Goal: Task Accomplishment & Management: Manage account settings

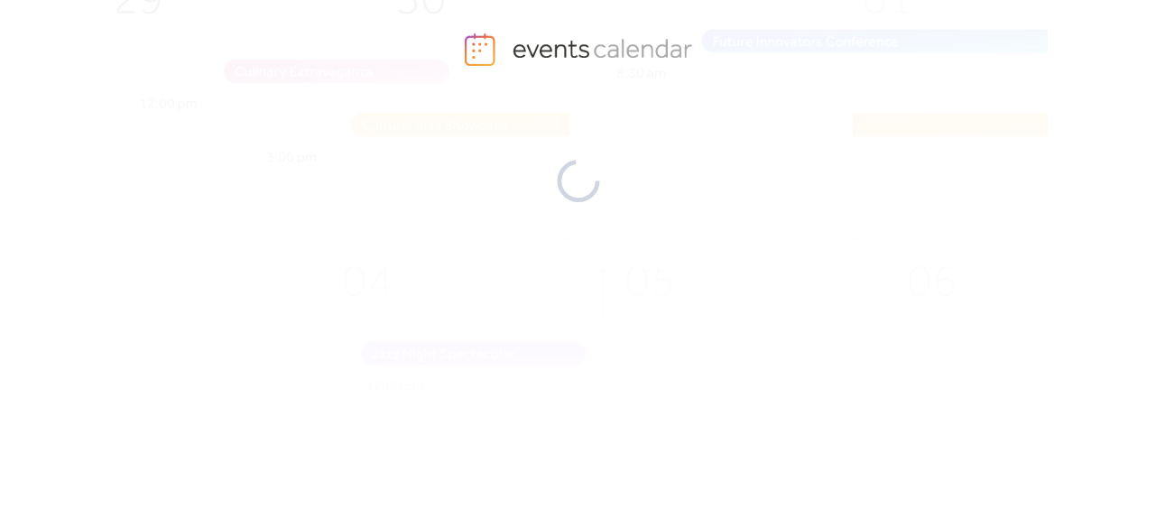
scroll to position [59, 0]
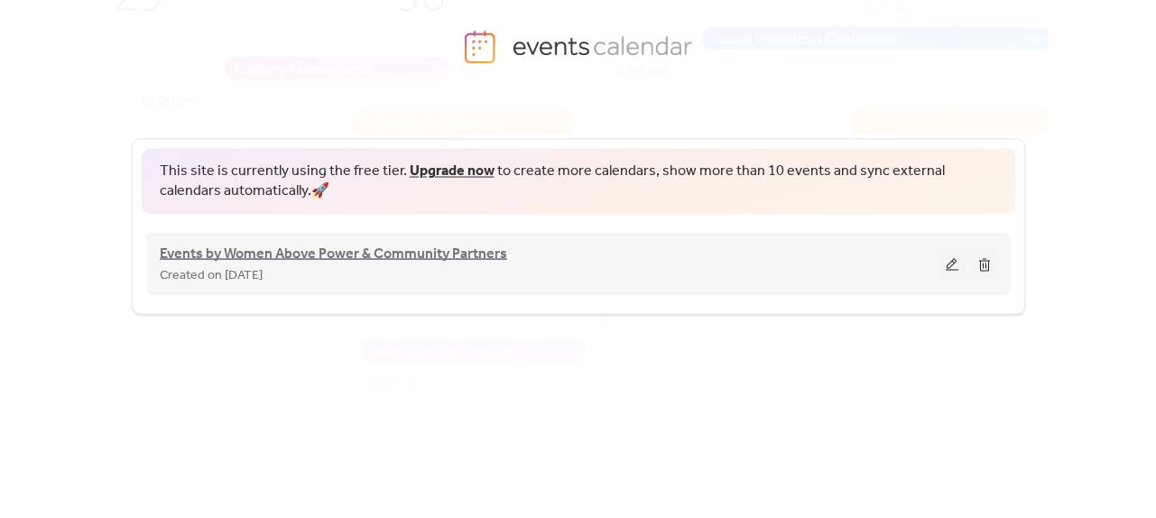
click at [292, 255] on span "Events by Women Above Power & Community Partners" at bounding box center [334, 254] width 348 height 22
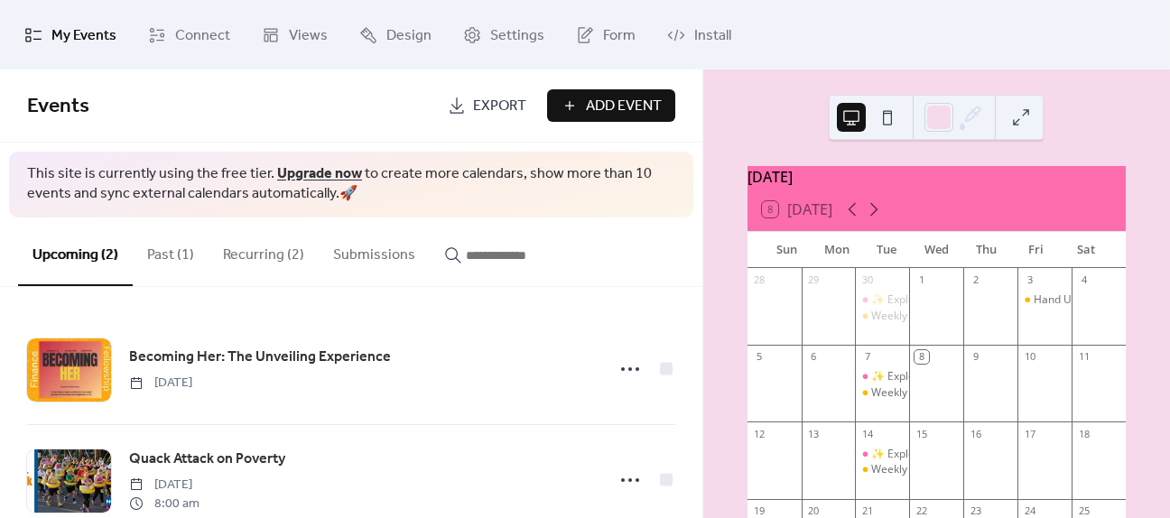
click at [292, 255] on button "Recurring (2)" at bounding box center [264, 251] width 110 height 67
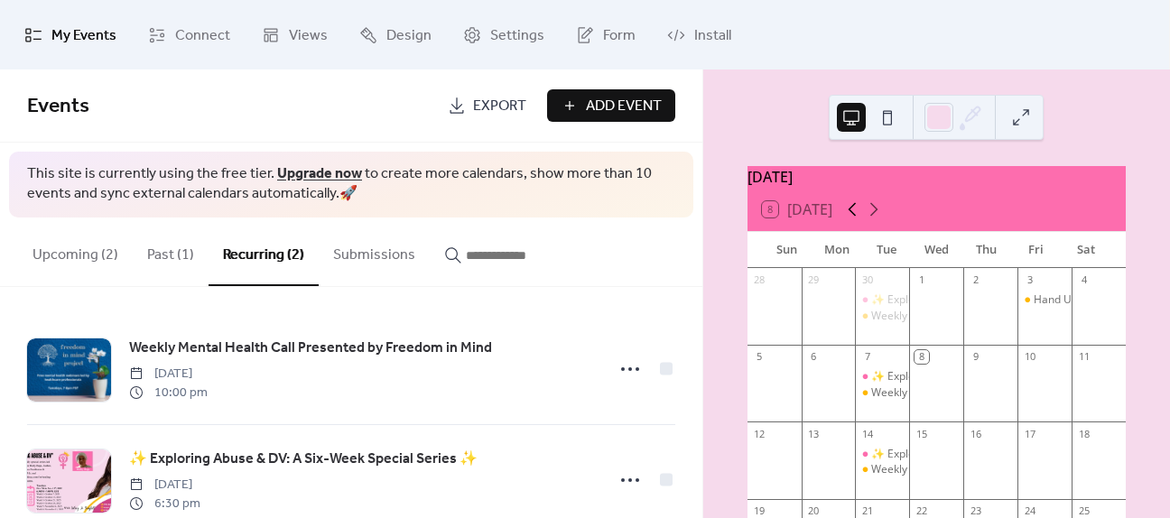
click at [850, 220] on icon at bounding box center [852, 210] width 22 height 22
click at [881, 214] on icon at bounding box center [874, 210] width 22 height 22
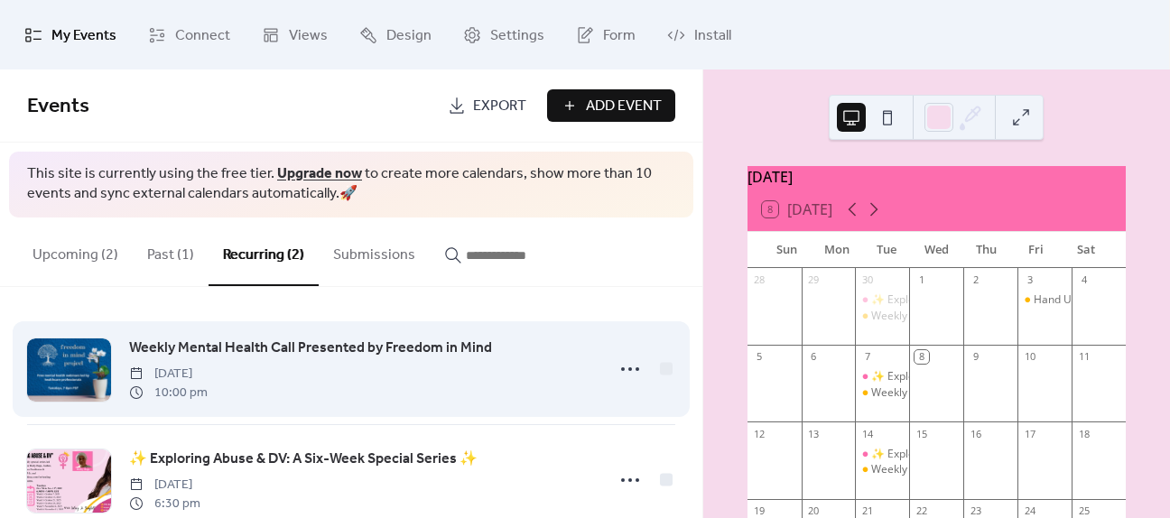
click at [408, 344] on span "Weekly Mental Health Call Presented by Freedom in Mind" at bounding box center [310, 349] width 363 height 22
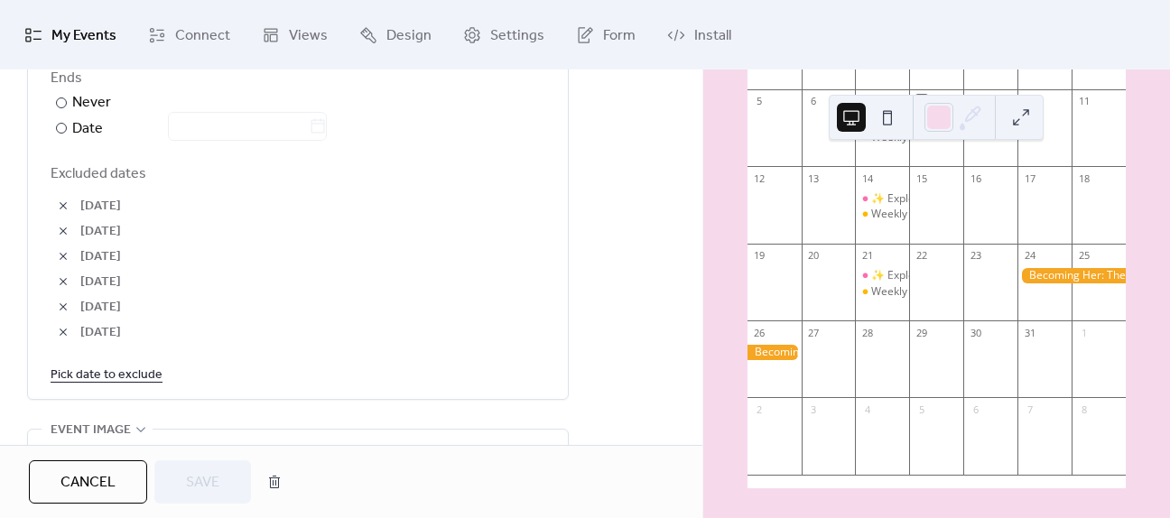
scroll to position [1083, 0]
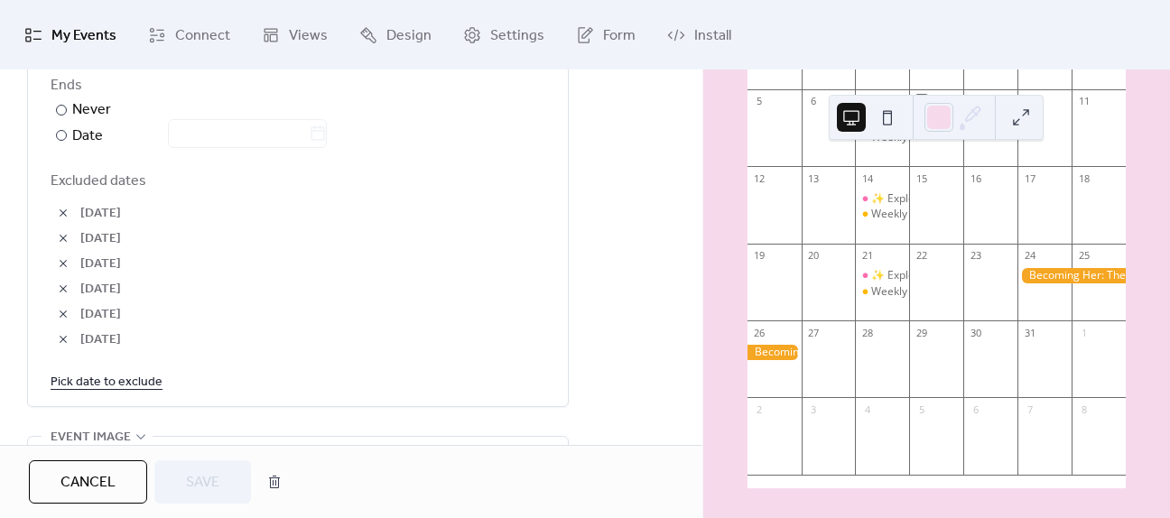
click at [133, 384] on link "Pick date to exclude" at bounding box center [107, 381] width 112 height 23
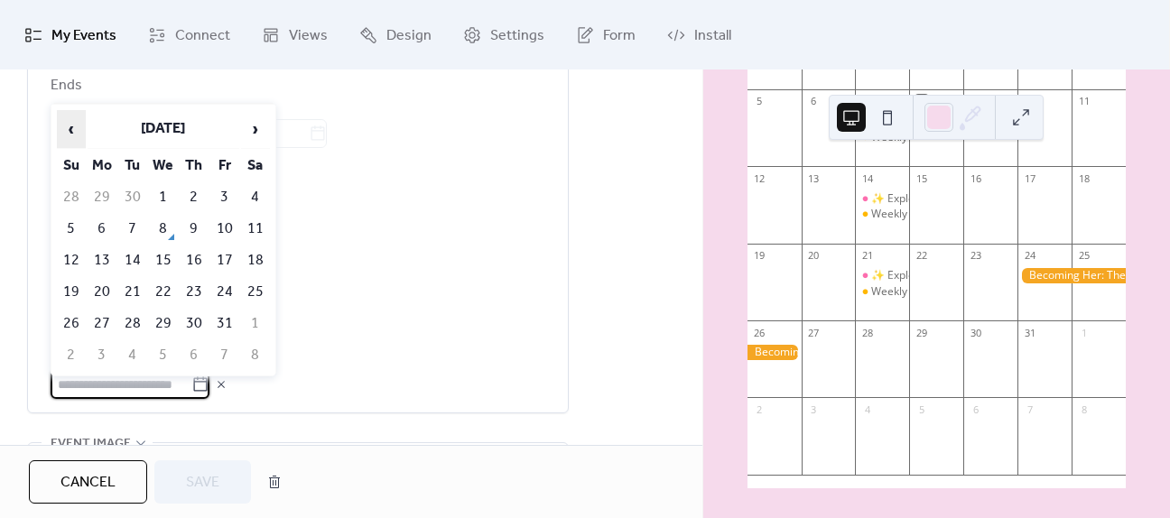
click at [68, 131] on span "‹" at bounding box center [71, 129] width 27 height 36
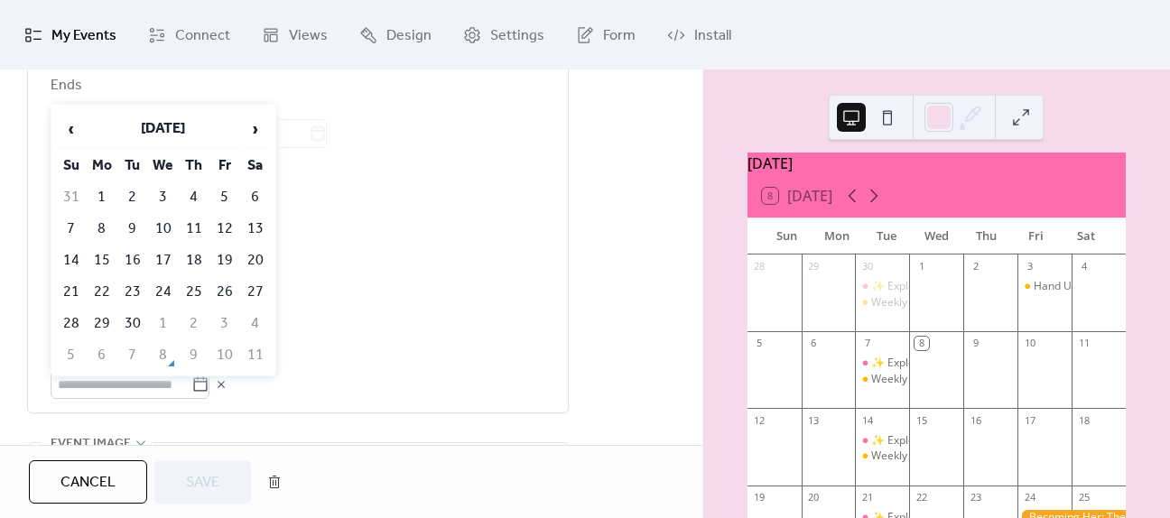
scroll to position [0, 0]
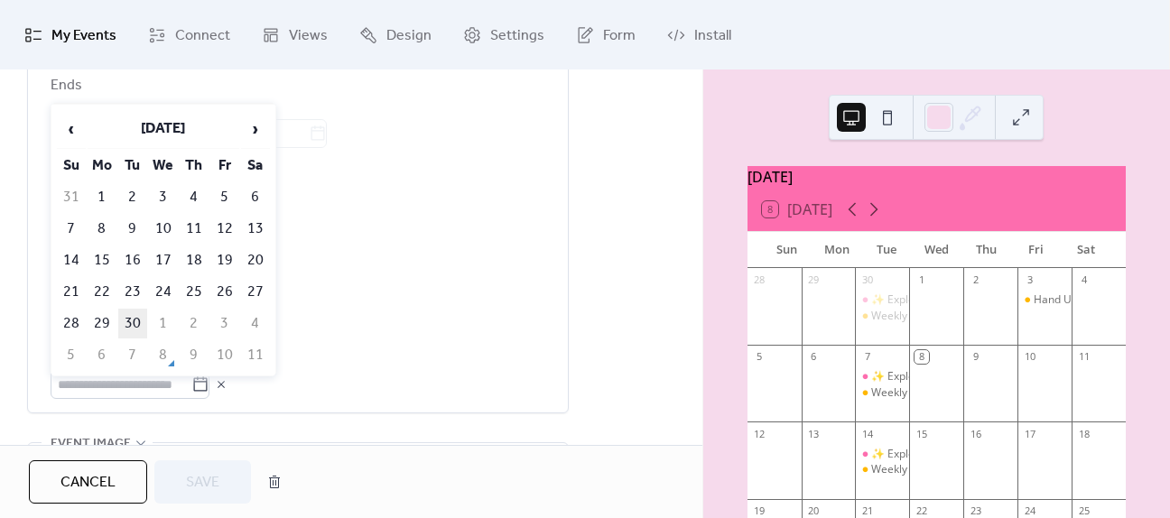
click at [137, 322] on td "30" at bounding box center [132, 324] width 29 height 30
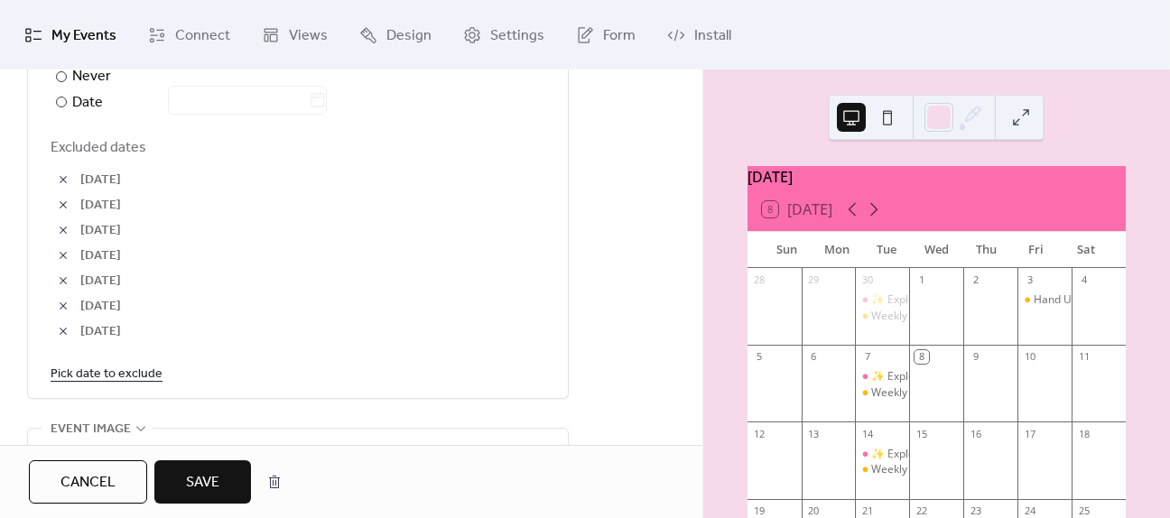
scroll to position [1173, 0]
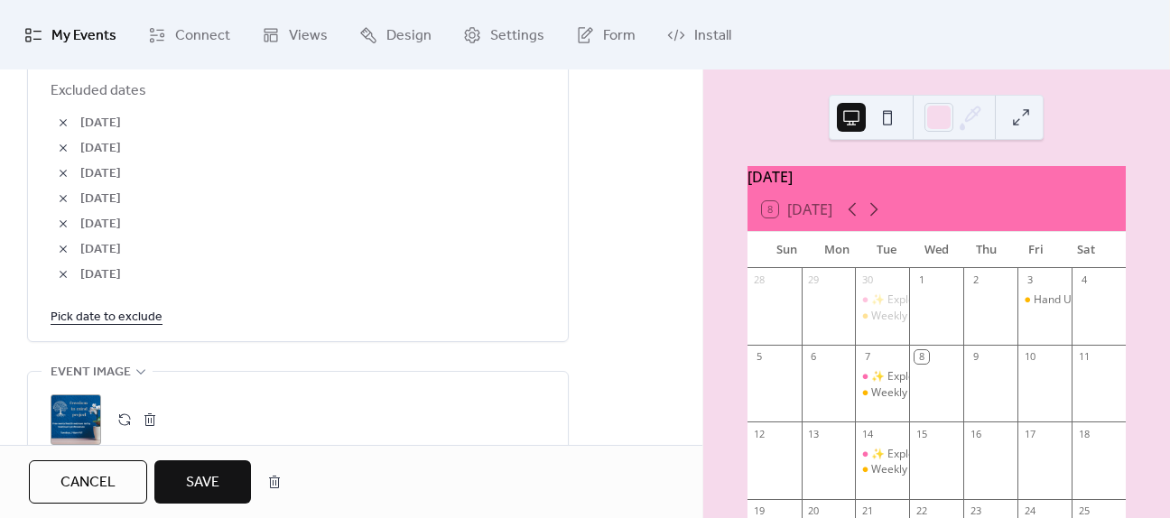
click at [134, 322] on link "Pick date to exclude" at bounding box center [107, 316] width 112 height 23
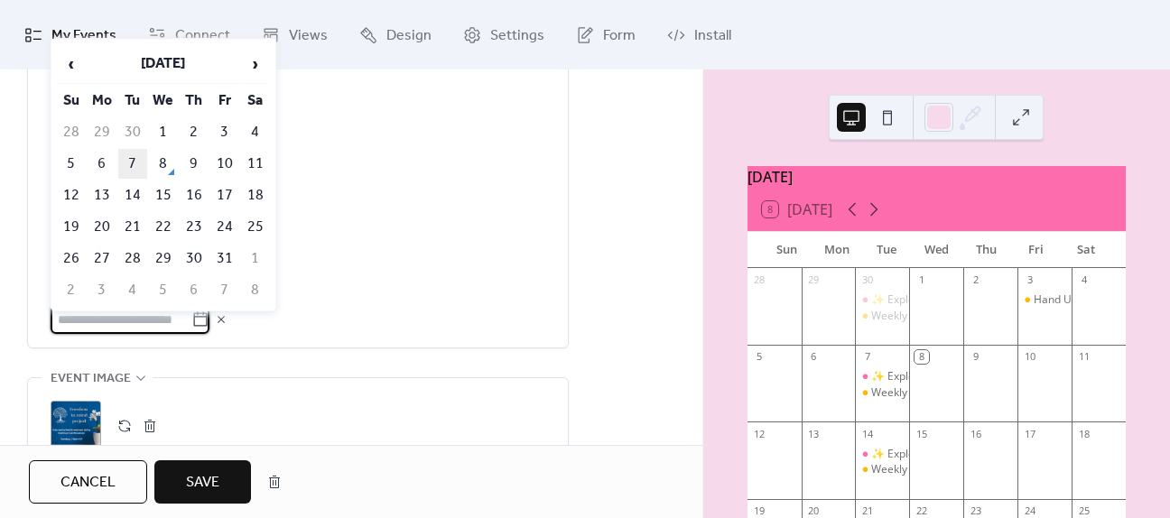
click at [137, 156] on td "7" at bounding box center [132, 164] width 29 height 30
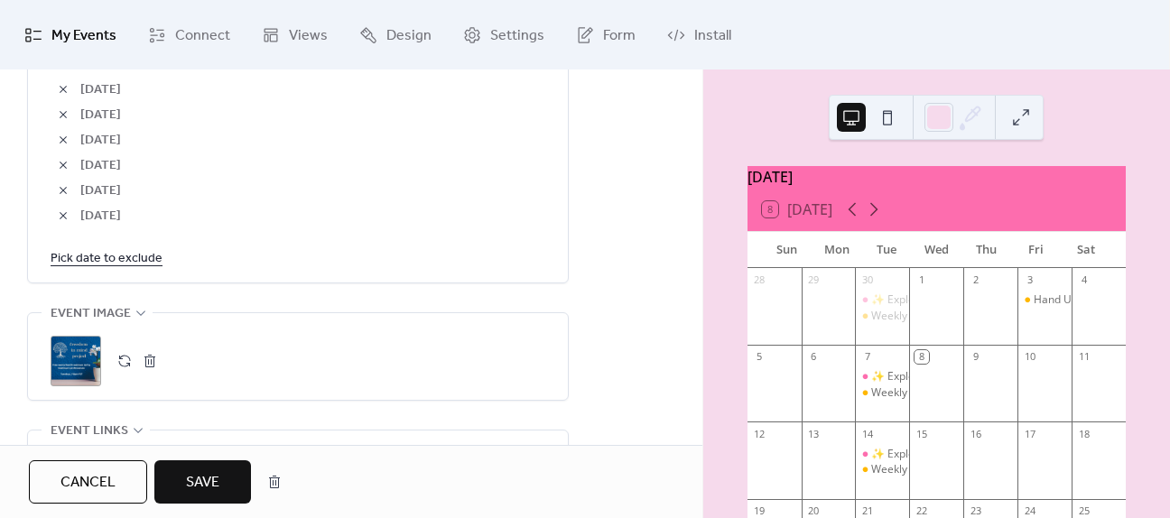
scroll to position [1264, 0]
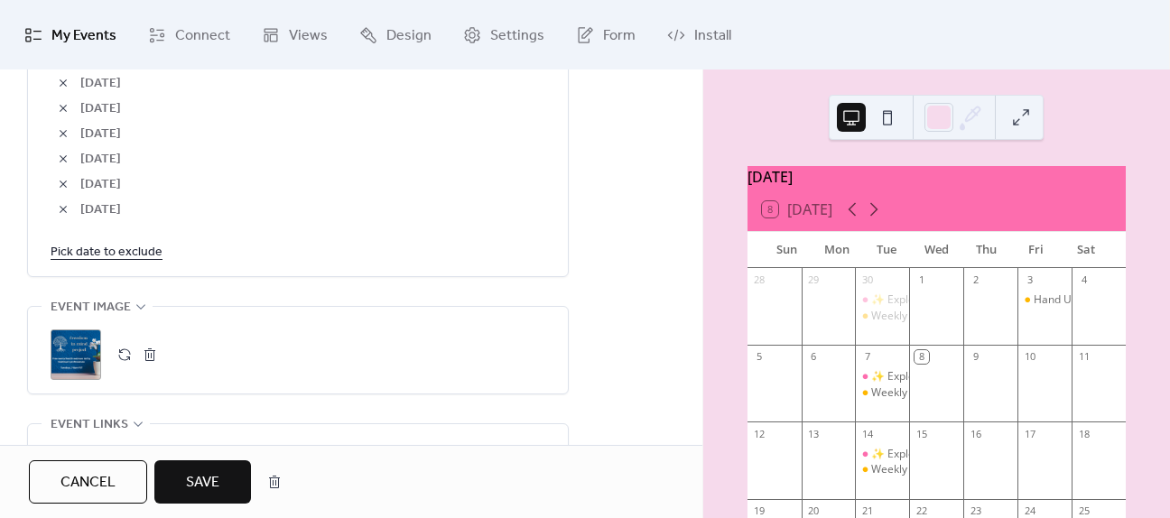
drag, startPoint x: 192, startPoint y: 472, endPoint x: 246, endPoint y: 367, distance: 117.5
click at [193, 468] on button "Save" at bounding box center [202, 481] width 97 height 43
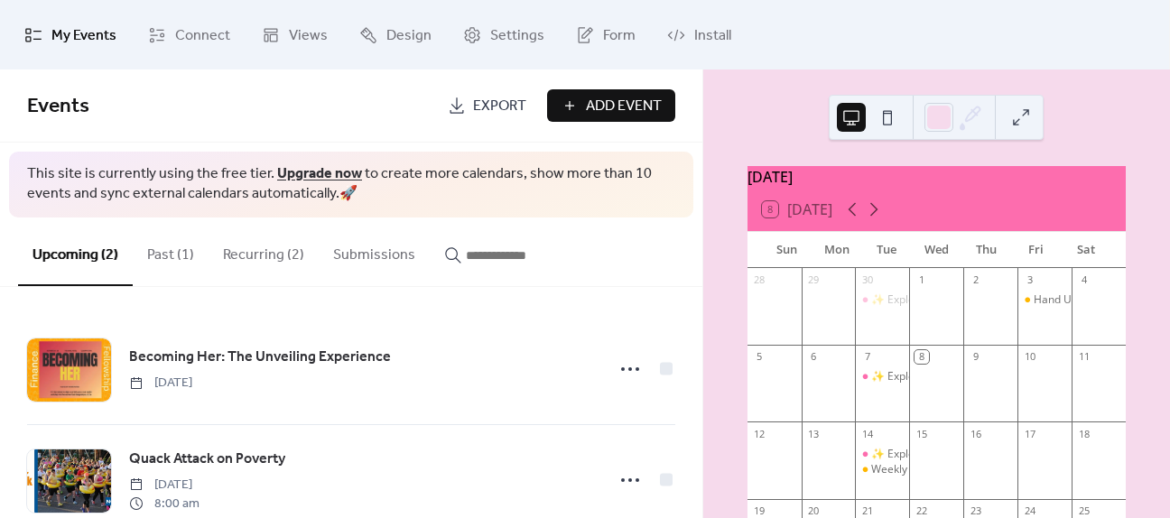
click at [284, 249] on button "Recurring (2)" at bounding box center [264, 251] width 110 height 67
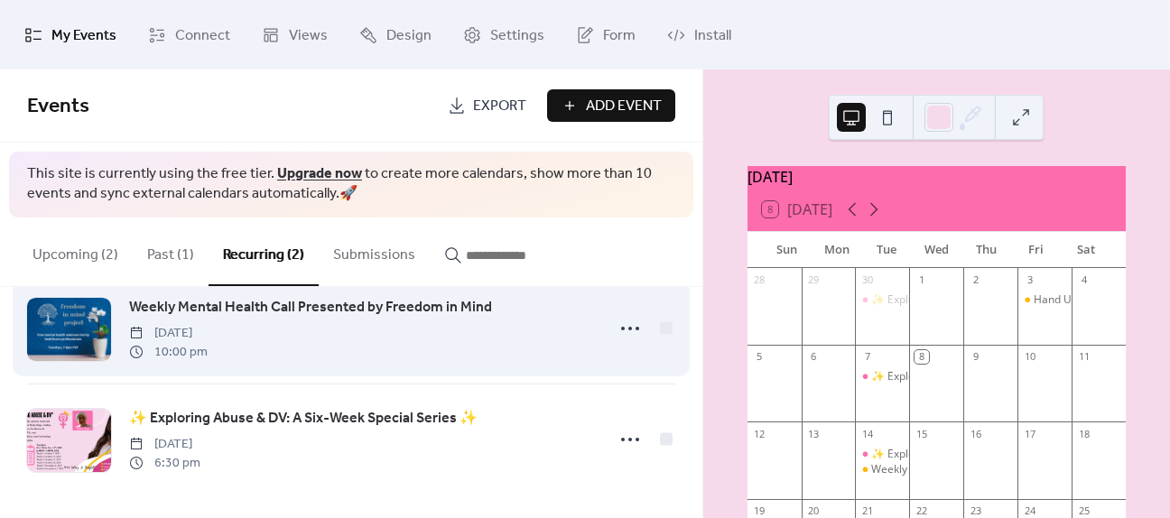
scroll to position [43, 0]
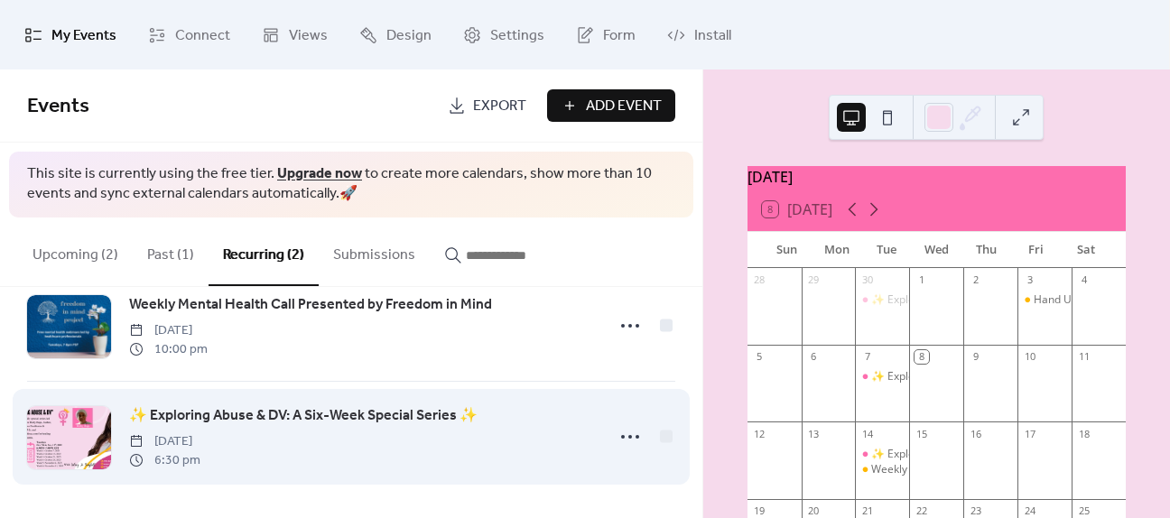
click at [288, 413] on span "✨ Exploring Abuse & DV: A Six-Week Special Series ✨" at bounding box center [303, 416] width 348 height 22
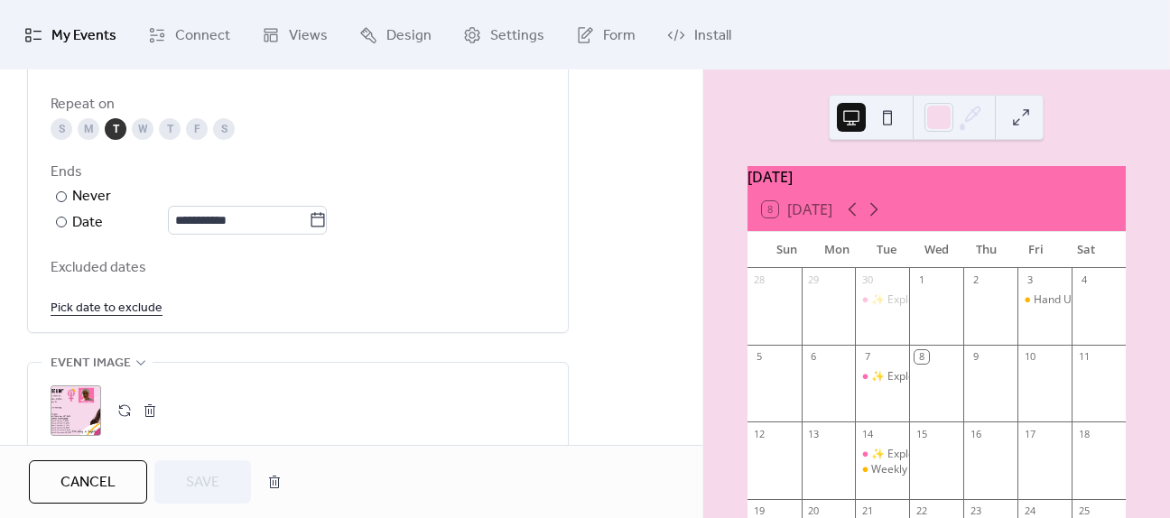
scroll to position [993, 0]
click at [120, 319] on link "Pick date to exclude" at bounding box center [107, 311] width 112 height 23
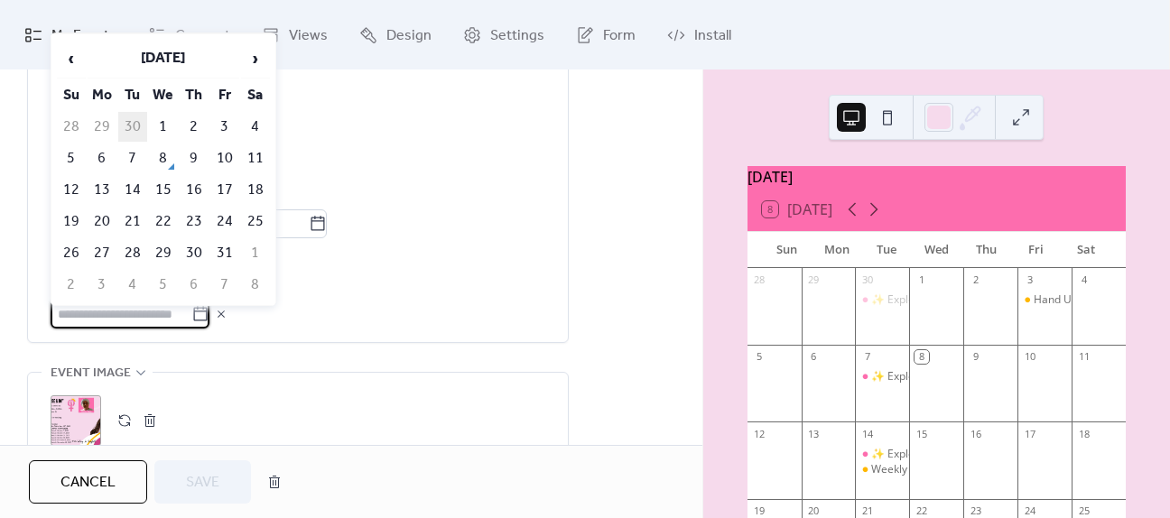
click at [139, 117] on td "30" at bounding box center [132, 127] width 29 height 30
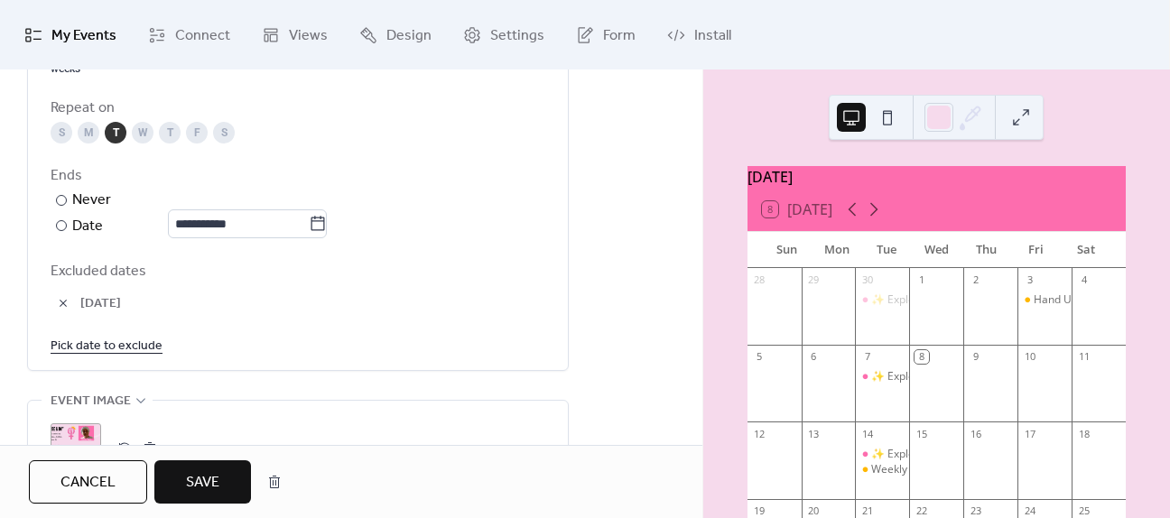
click at [130, 339] on link "Pick date to exclude" at bounding box center [107, 345] width 112 height 23
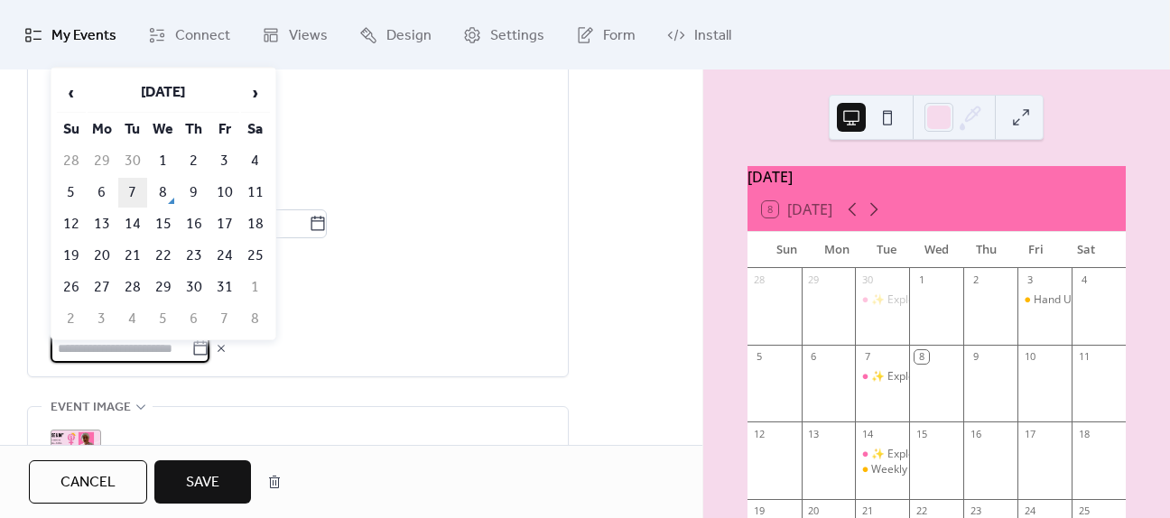
click at [135, 192] on td "7" at bounding box center [132, 193] width 29 height 30
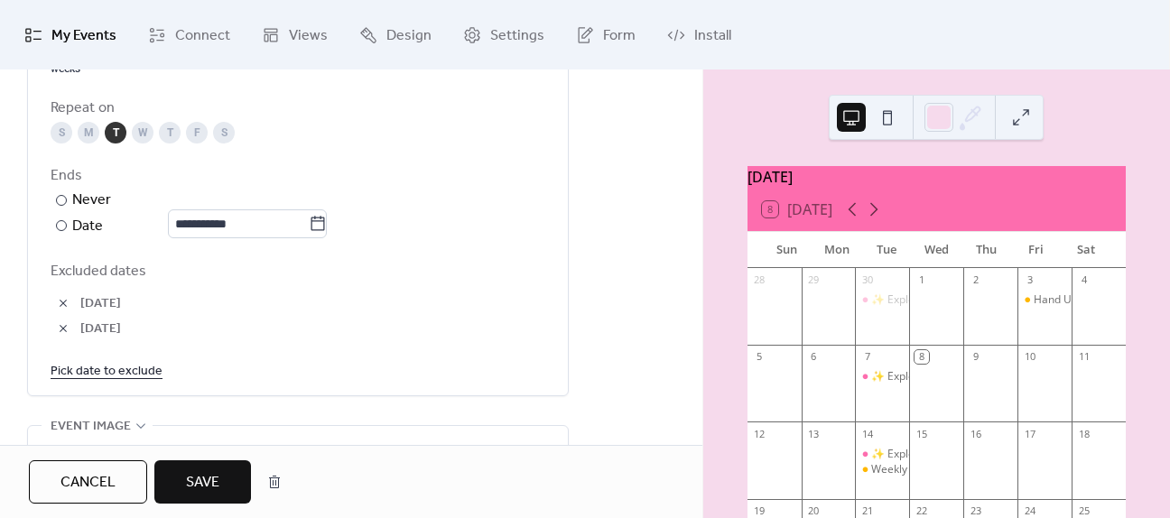
click at [202, 472] on span "Save" at bounding box center [202, 483] width 33 height 22
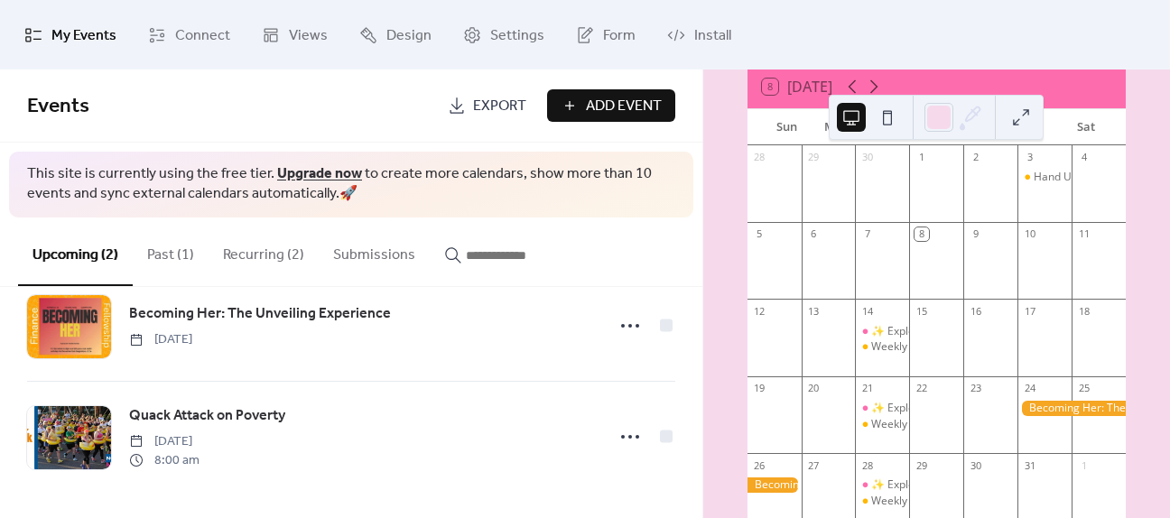
scroll to position [84, 0]
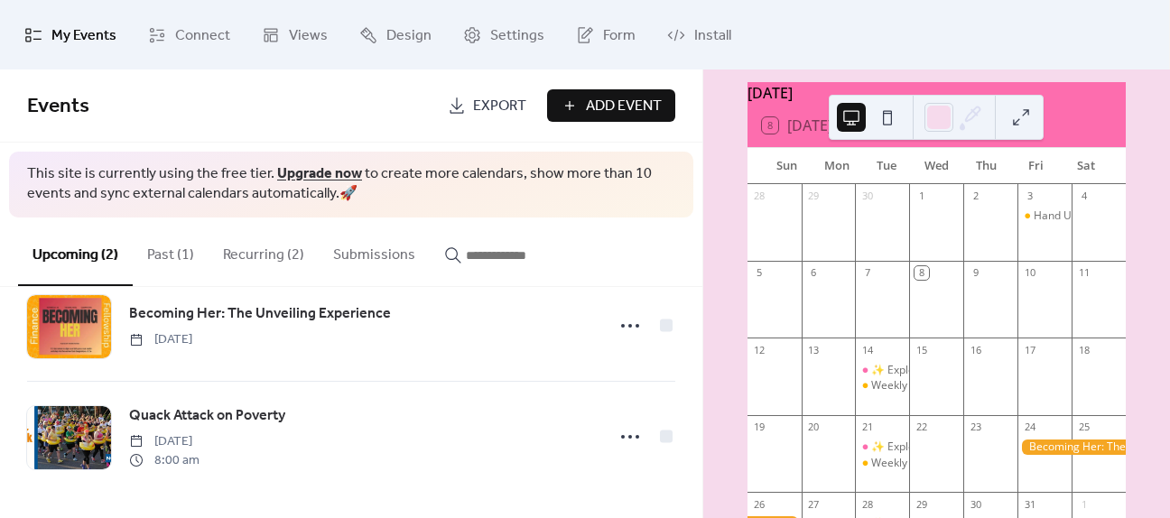
click at [233, 245] on button "Recurring (2)" at bounding box center [264, 251] width 110 height 67
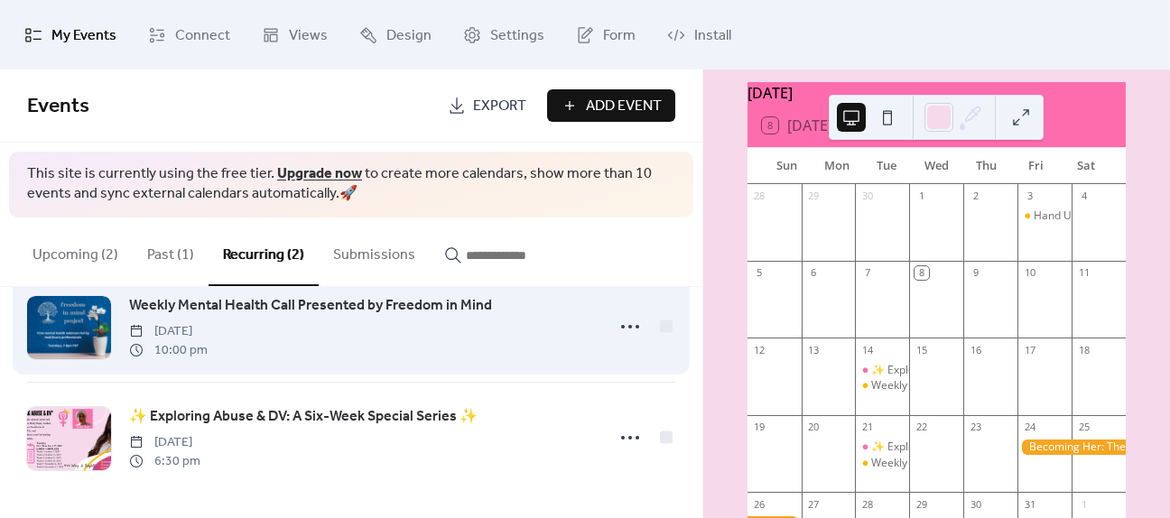
scroll to position [43, 0]
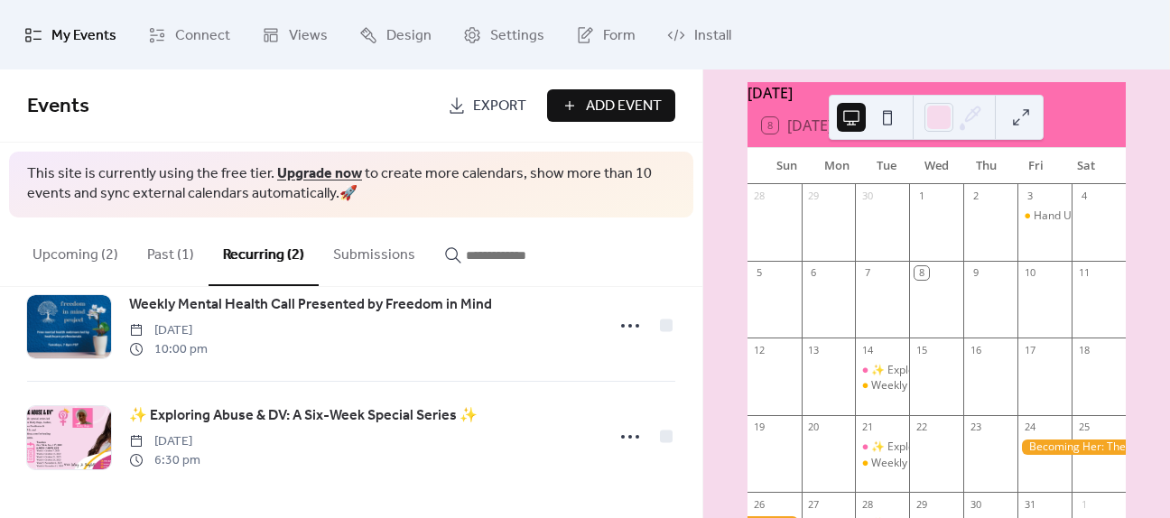
click at [158, 251] on button "Past (1)" at bounding box center [171, 251] width 76 height 67
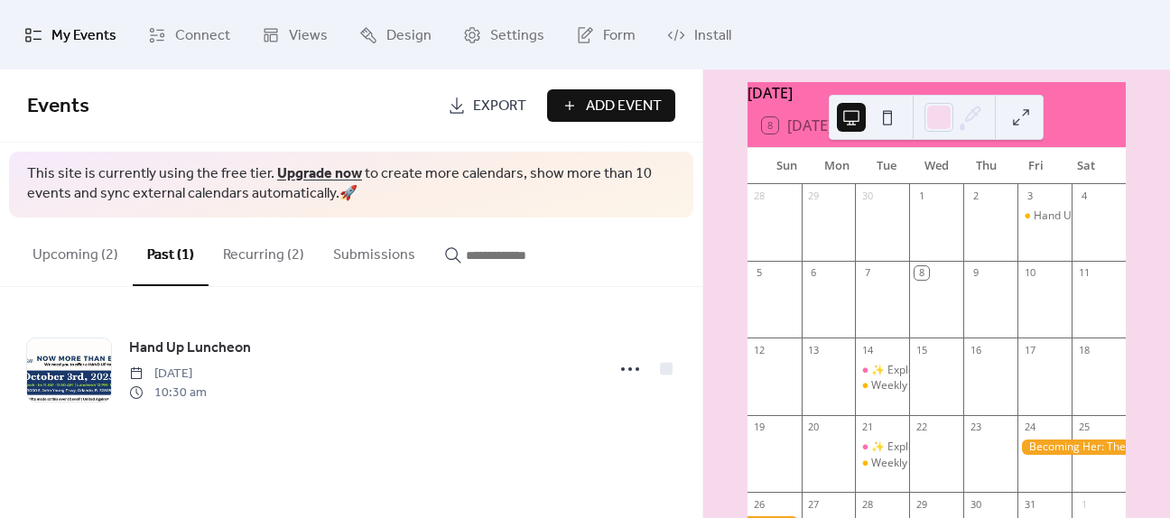
click at [78, 270] on button "Upcoming (2)" at bounding box center [75, 251] width 115 height 67
